Goal: Communication & Community: Answer question/provide support

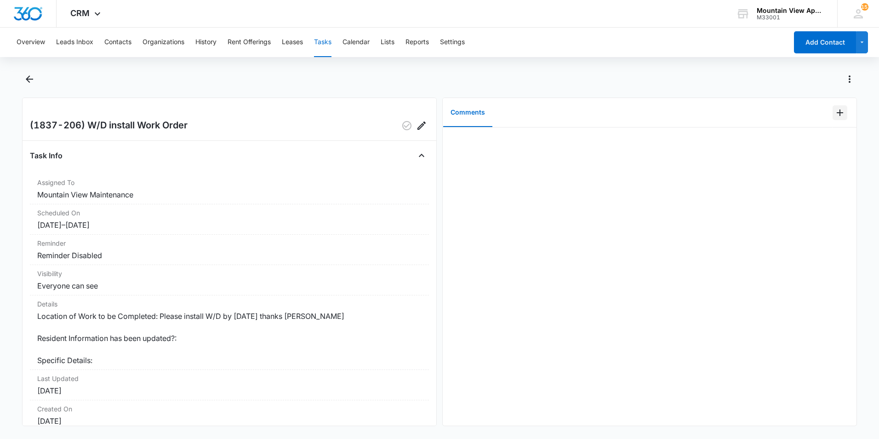
click at [835, 114] on icon "Add Comment" at bounding box center [840, 112] width 11 height 11
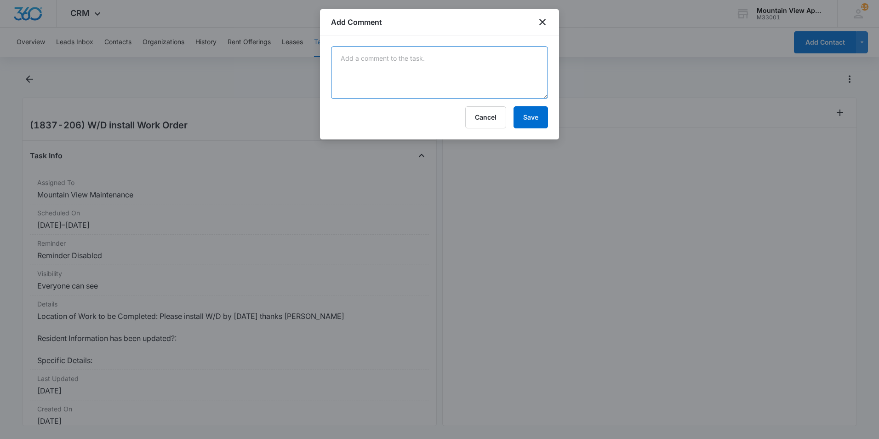
click at [492, 69] on textarea at bounding box center [439, 72] width 217 height 52
type textarea "Stackable installed."
click at [523, 126] on button "Save" at bounding box center [531, 117] width 34 height 22
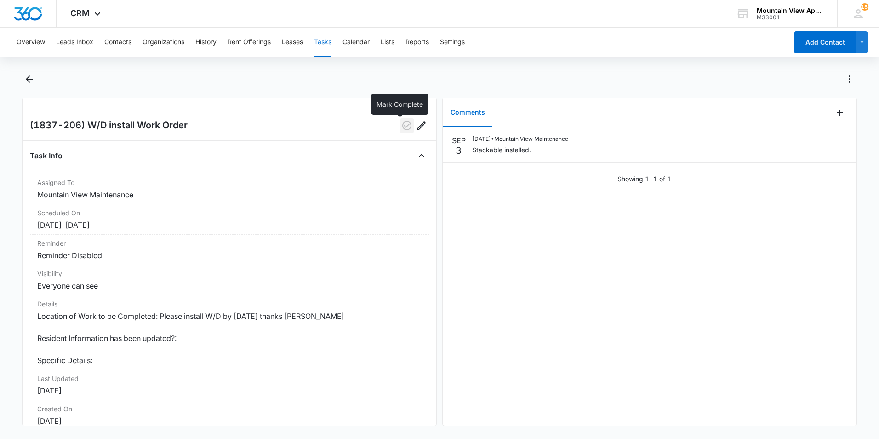
click at [402, 126] on icon "button" at bounding box center [407, 125] width 11 height 11
click at [28, 79] on icon "Back" at bounding box center [29, 78] width 7 height 7
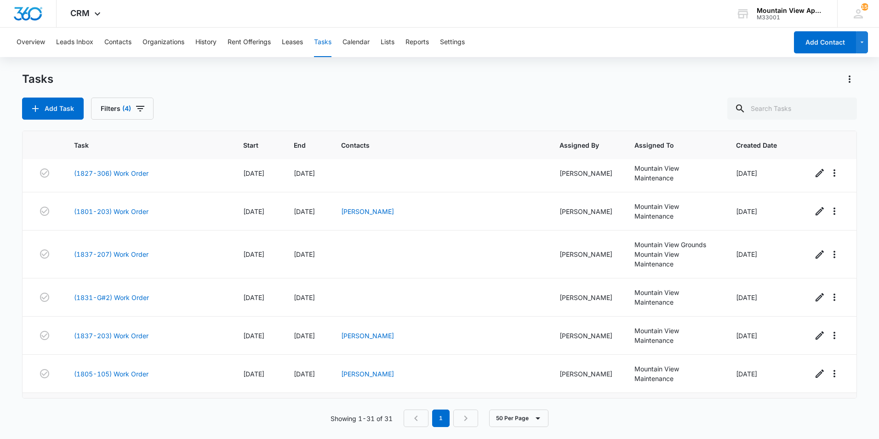
scroll to position [821, 0]
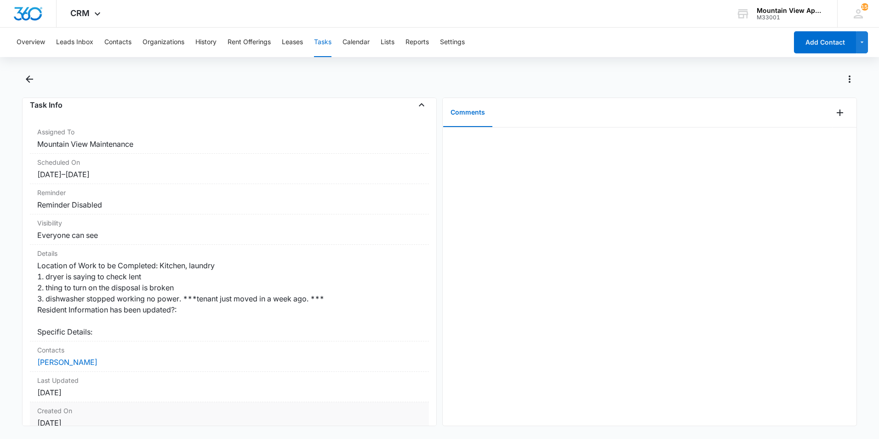
scroll to position [29, 0]
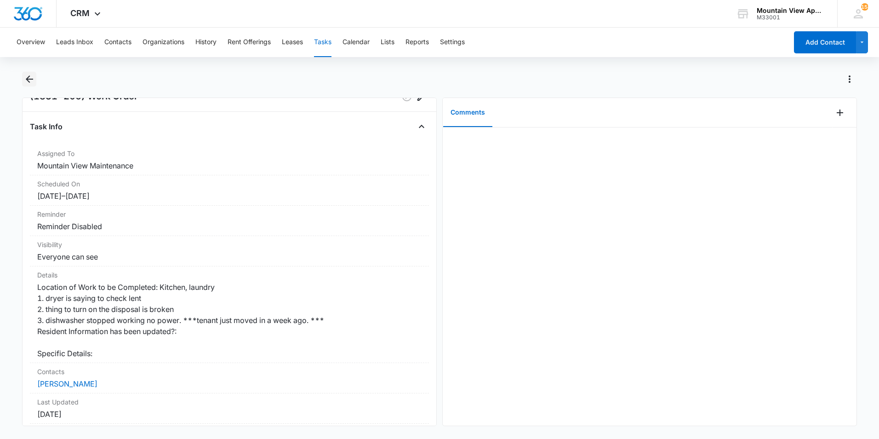
click at [28, 80] on icon "Back" at bounding box center [29, 78] width 7 height 7
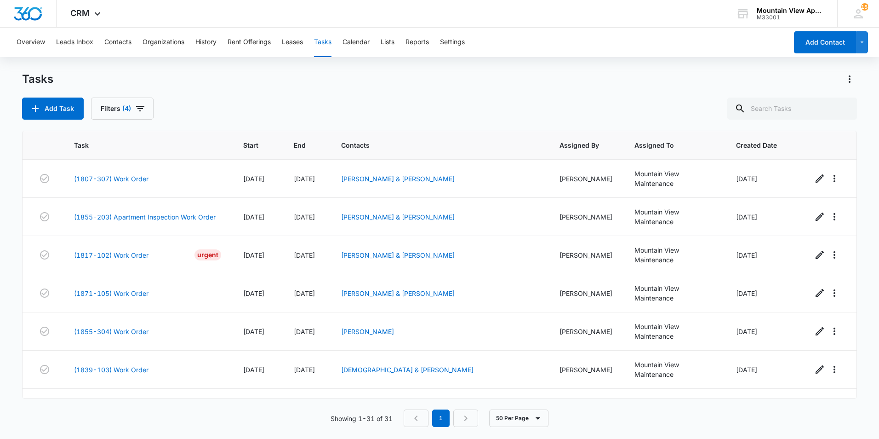
click at [311, 115] on div "Add Task Filters (4)" at bounding box center [439, 109] width 835 height 22
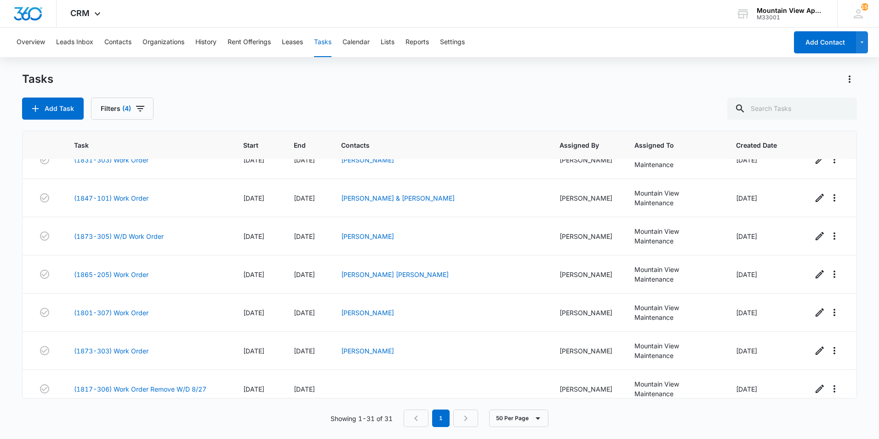
scroll to position [269, 0]
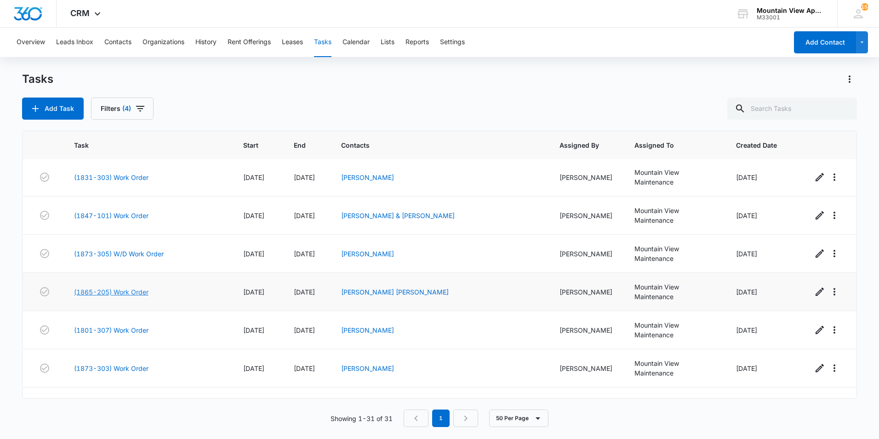
click at [95, 287] on link "(1865-205) Work Order" at bounding box center [111, 292] width 75 height 10
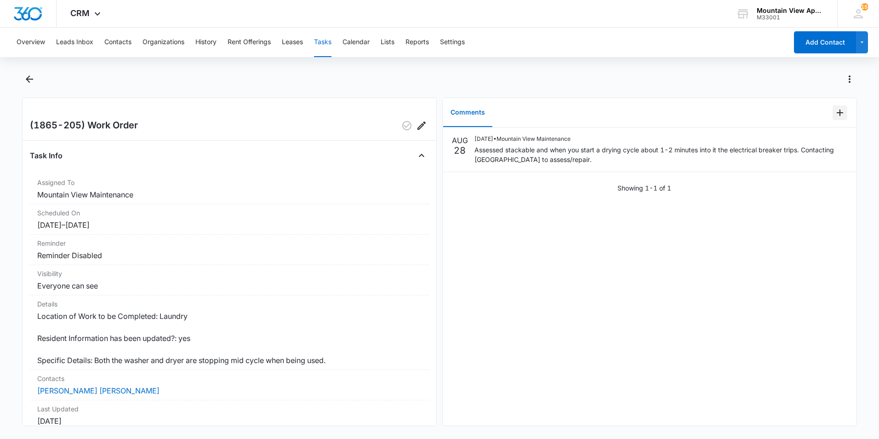
click at [835, 115] on icon "Add Comment" at bounding box center [840, 112] width 11 height 11
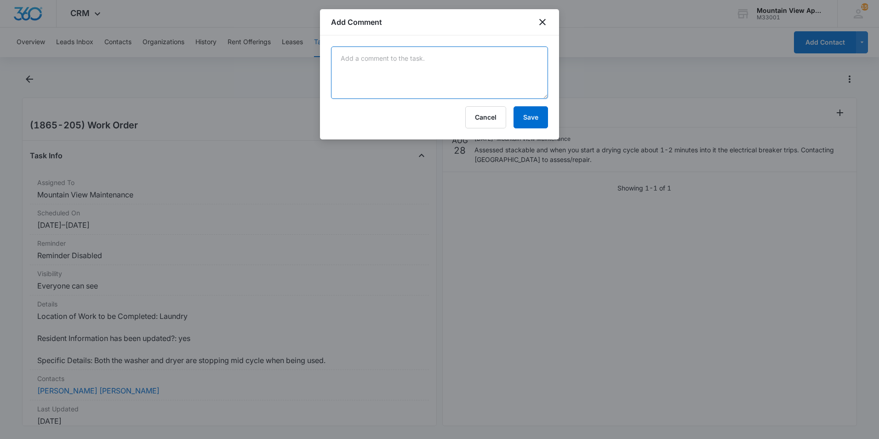
click at [466, 89] on textarea at bounding box center [439, 72] width 217 height 52
type textarea "Manweiler will be out Friday 9/5."
click at [529, 117] on button "Save" at bounding box center [531, 117] width 34 height 22
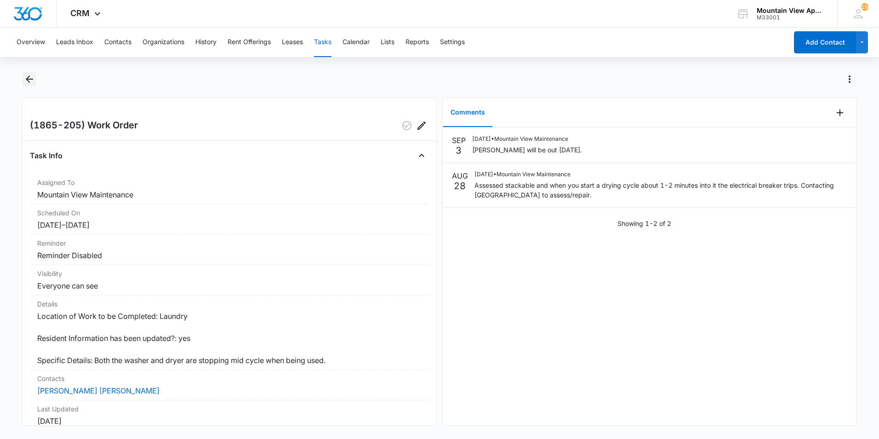
click at [31, 78] on icon "Back" at bounding box center [29, 79] width 11 height 11
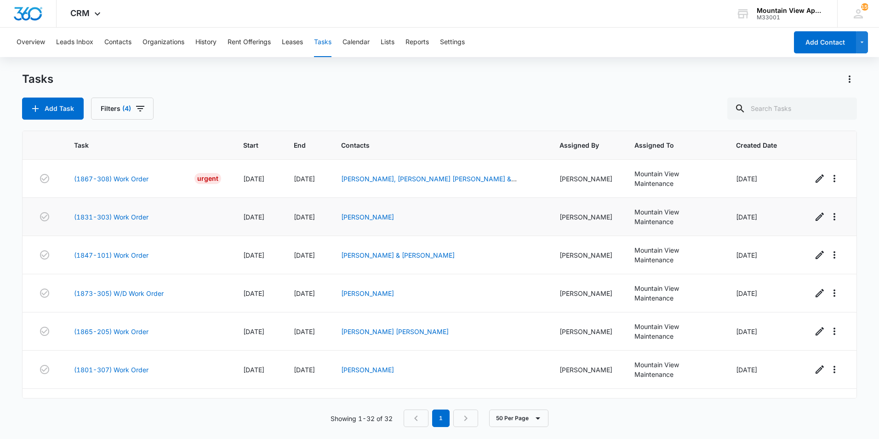
scroll to position [230, 0]
click at [126, 326] on link "(1865-205) Work Order" at bounding box center [111, 331] width 75 height 10
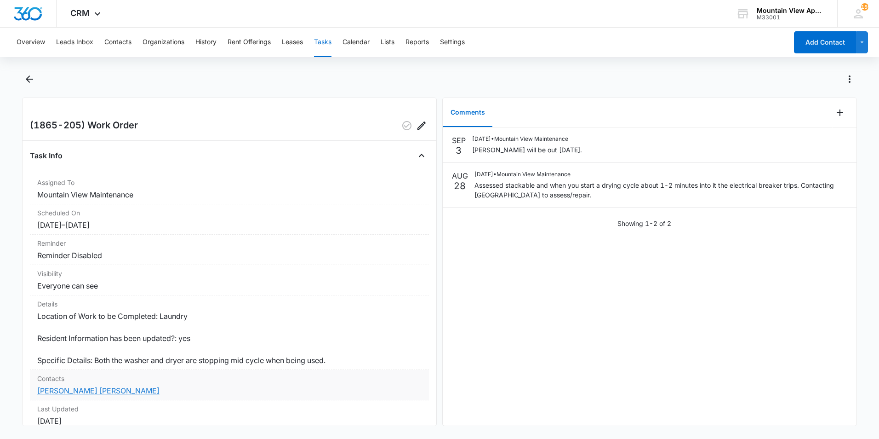
click at [102, 389] on link "[PERSON_NAME] [PERSON_NAME]" at bounding box center [98, 390] width 122 height 9
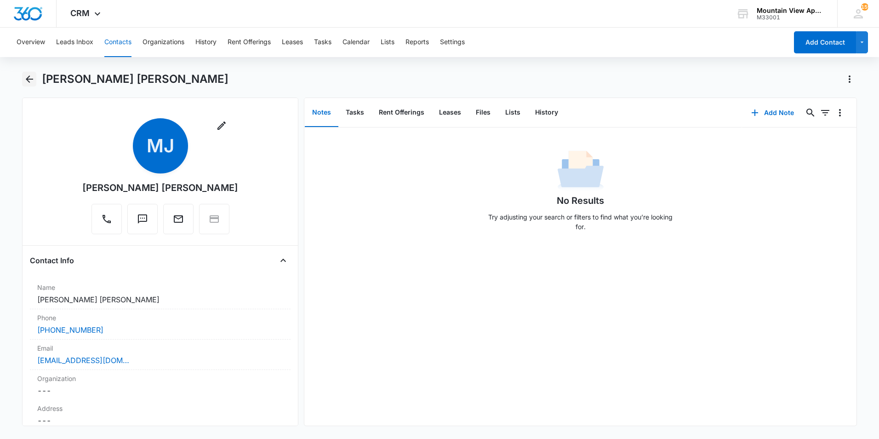
click at [29, 78] on icon "Back" at bounding box center [29, 79] width 11 height 11
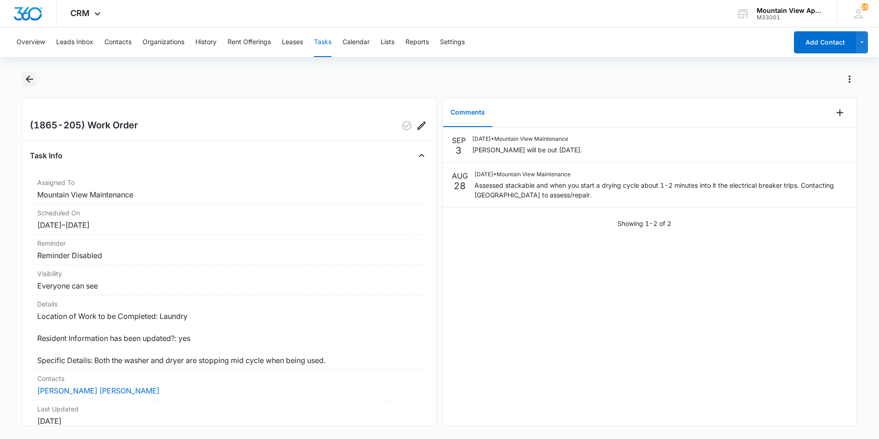
click at [30, 79] on icon "Back" at bounding box center [29, 78] width 7 height 7
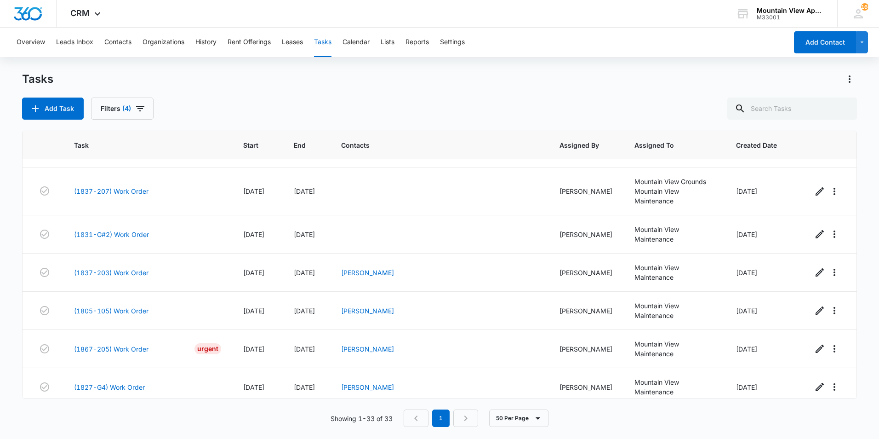
scroll to position [893, 0]
